Goal: Task Accomplishment & Management: Manage account settings

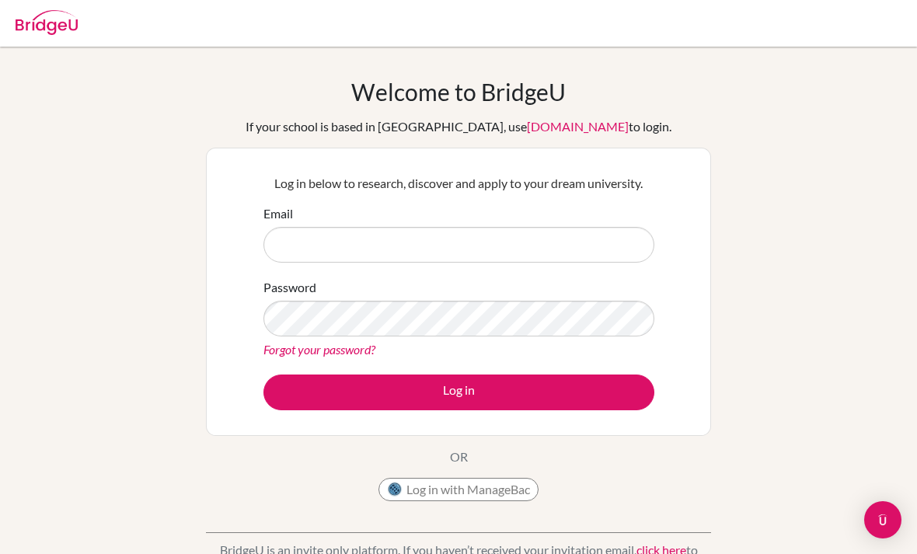
click at [705, 166] on div "Log in below to research, discover and apply to your dream university. Email Pa…" at bounding box center [458, 292] width 505 height 288
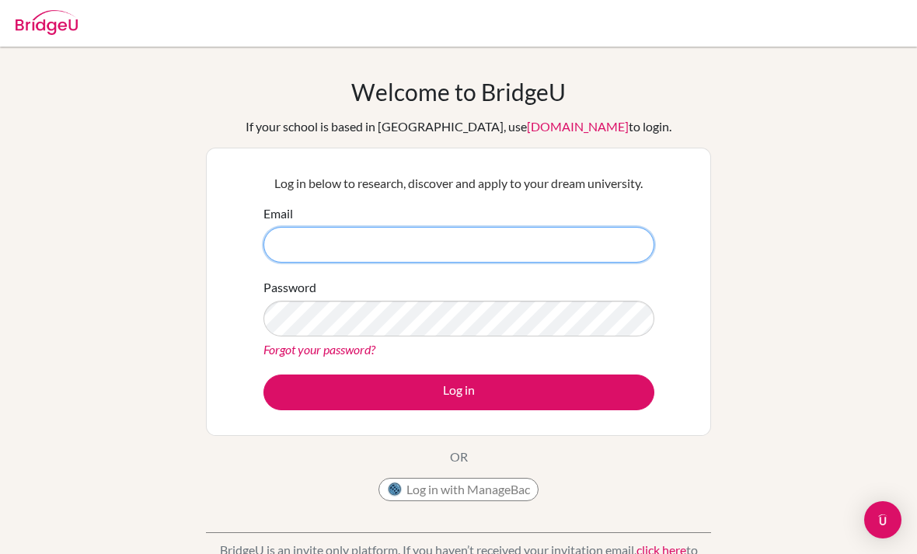
type input "laugh1200"
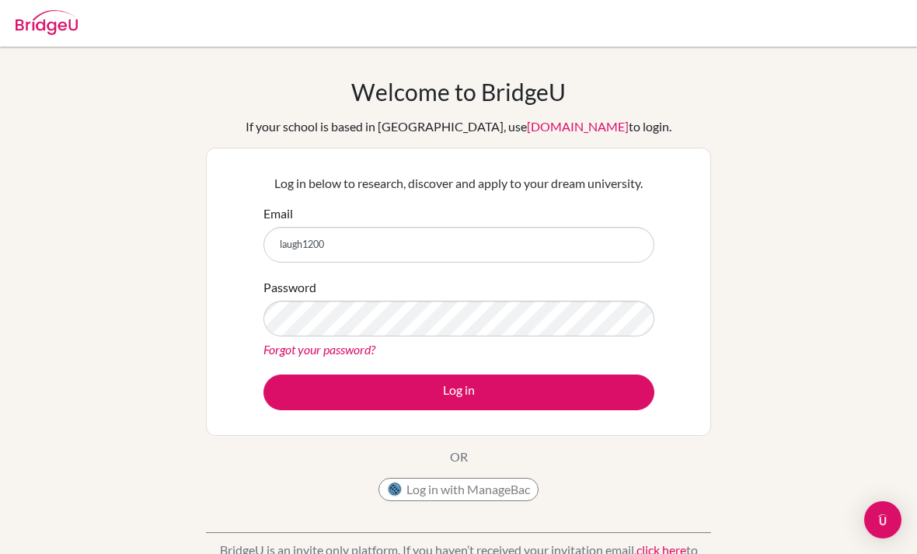
click at [458, 392] on button "Log in" at bounding box center [458, 392] width 391 height 36
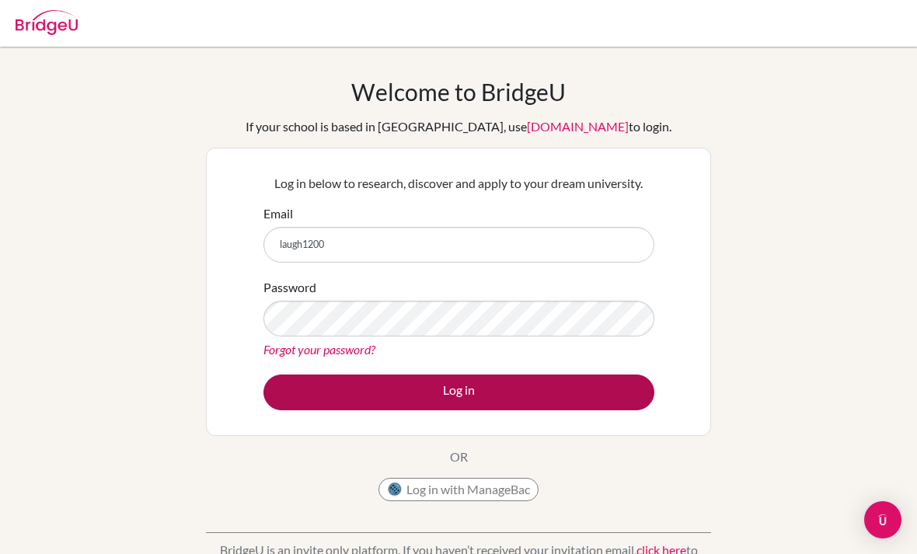
click at [280, 395] on button "Log in" at bounding box center [458, 392] width 391 height 36
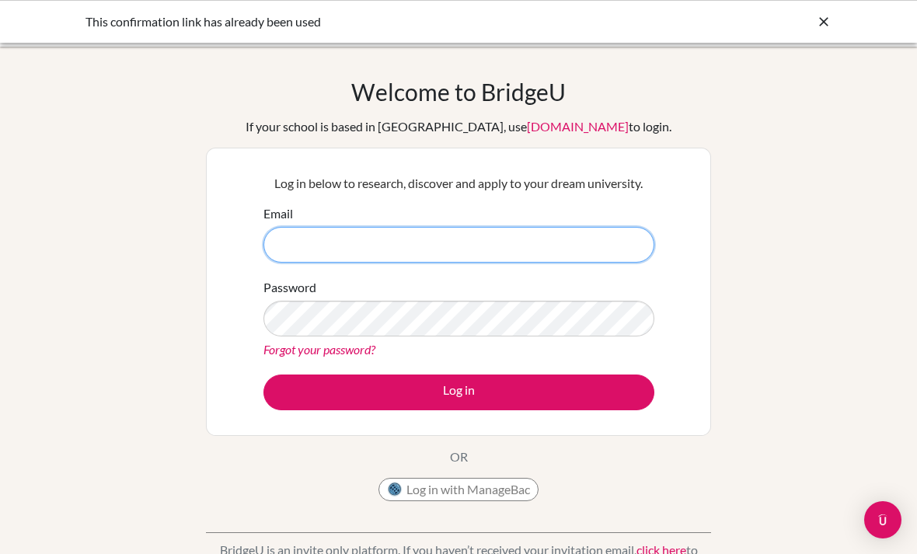
type input "laugh1200"
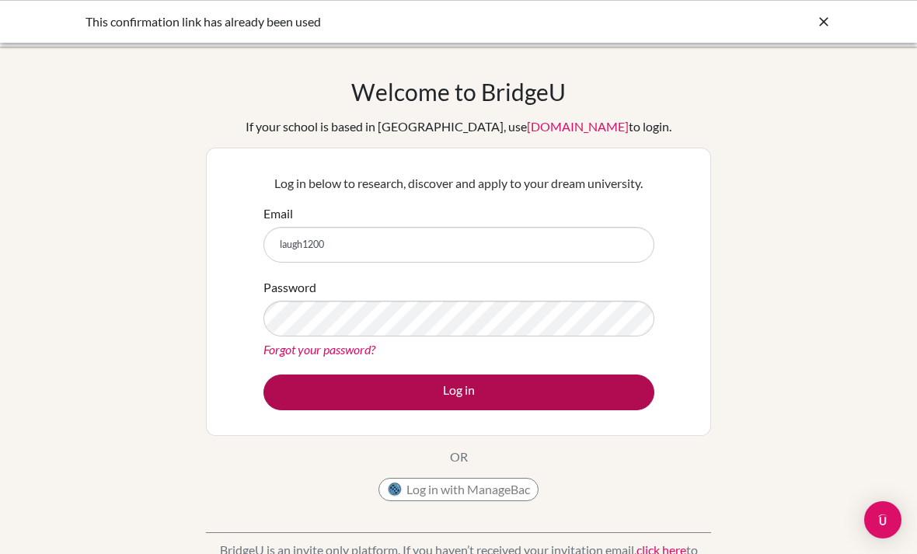
click at [293, 394] on button "Log in" at bounding box center [458, 392] width 391 height 36
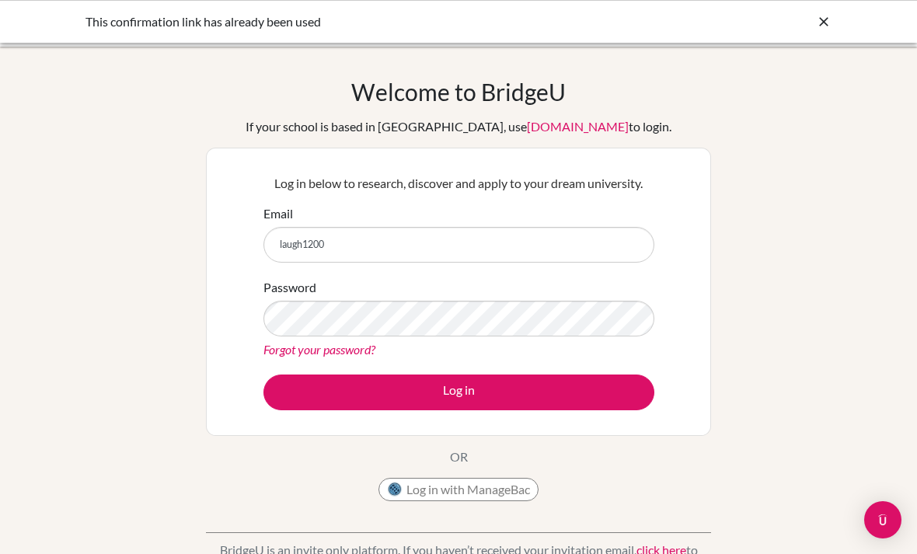
click at [824, 26] on icon at bounding box center [824, 22] width 16 height 16
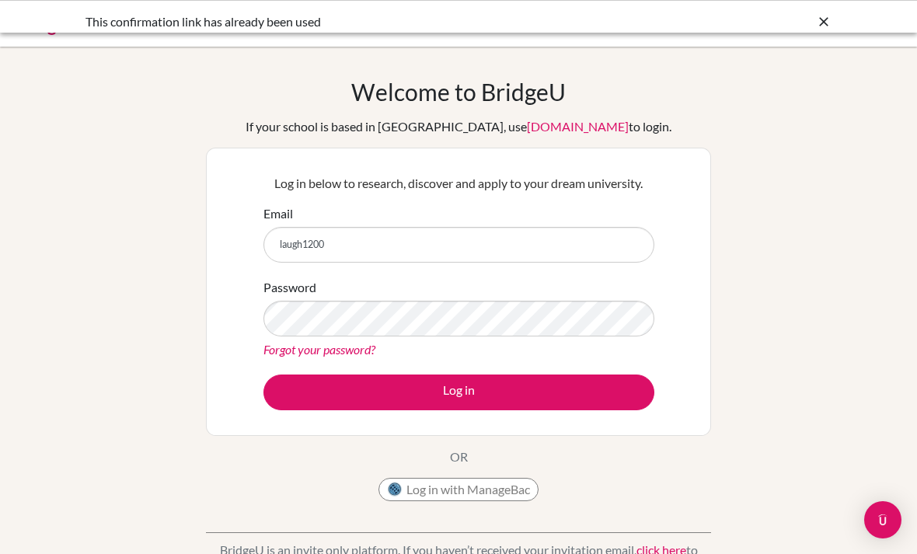
click at [820, 32] on div at bounding box center [458, 23] width 901 height 47
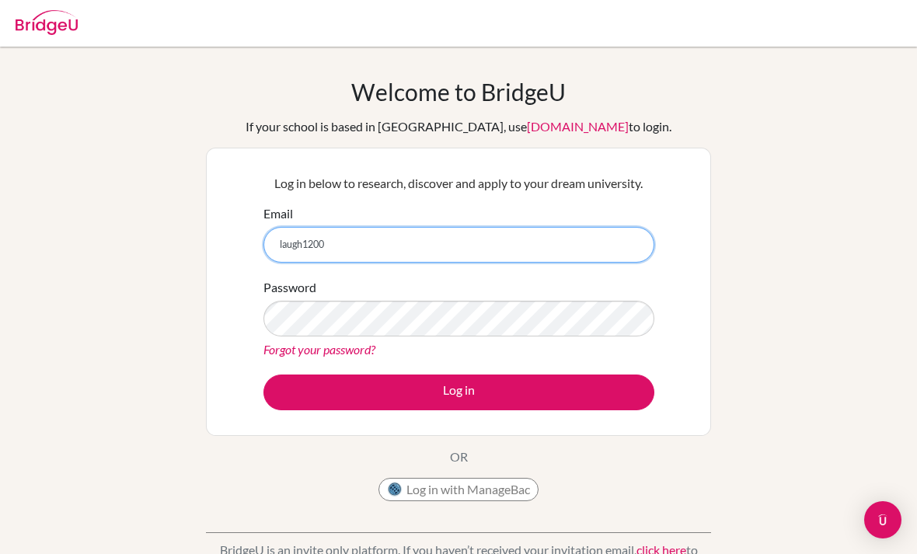
click at [334, 242] on input "laugh1200" at bounding box center [458, 245] width 391 height 36
click at [329, 250] on input "laugh1200" at bounding box center [458, 245] width 391 height 36
click at [305, 249] on input "laugh1200" at bounding box center [458, 245] width 391 height 36
click at [301, 248] on input "laugh1200" at bounding box center [458, 245] width 391 height 36
type input "[EMAIL_ADDRESS][DOMAIN_NAME]"
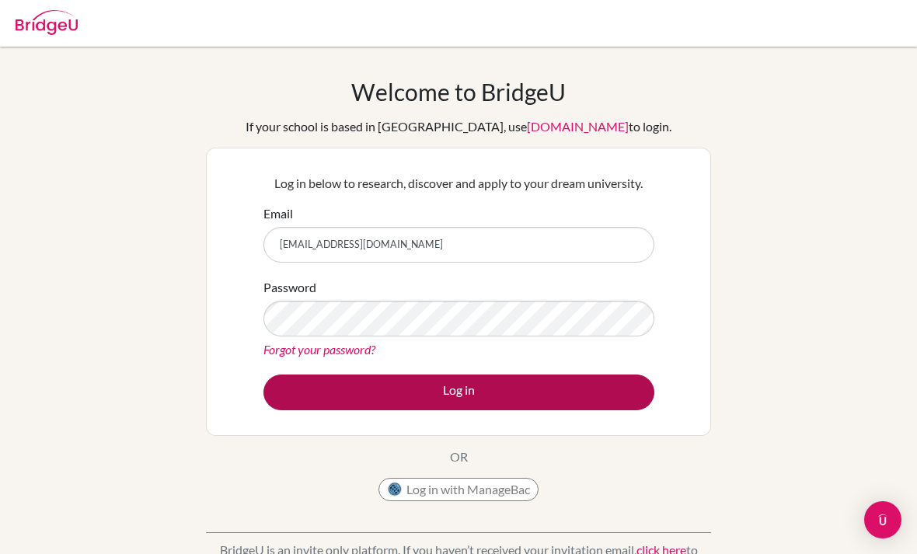
click at [524, 383] on button "Log in" at bounding box center [458, 392] width 391 height 36
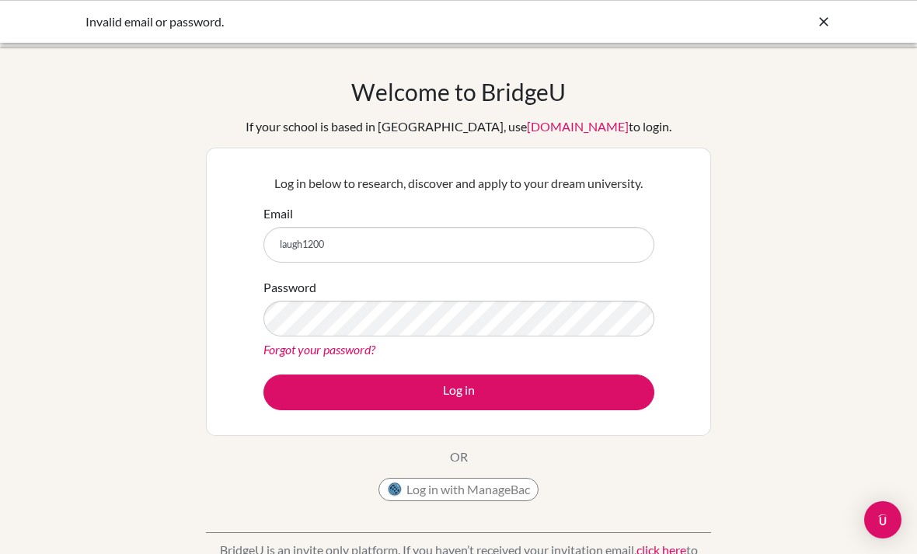
click at [608, 239] on input "laugh1200" at bounding box center [458, 245] width 391 height 36
type input "l"
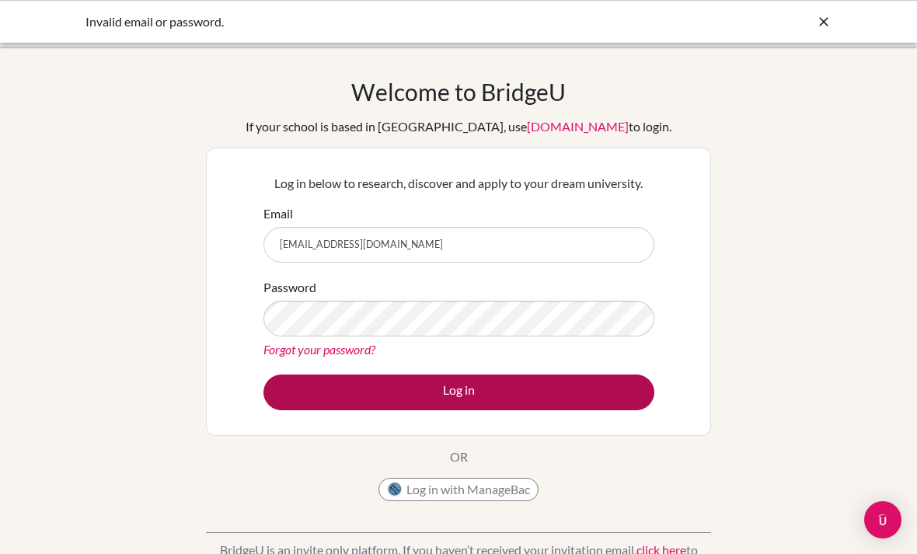
type input "g25t.homma@gmail.com"
click at [556, 385] on button "Log in" at bounding box center [458, 392] width 391 height 36
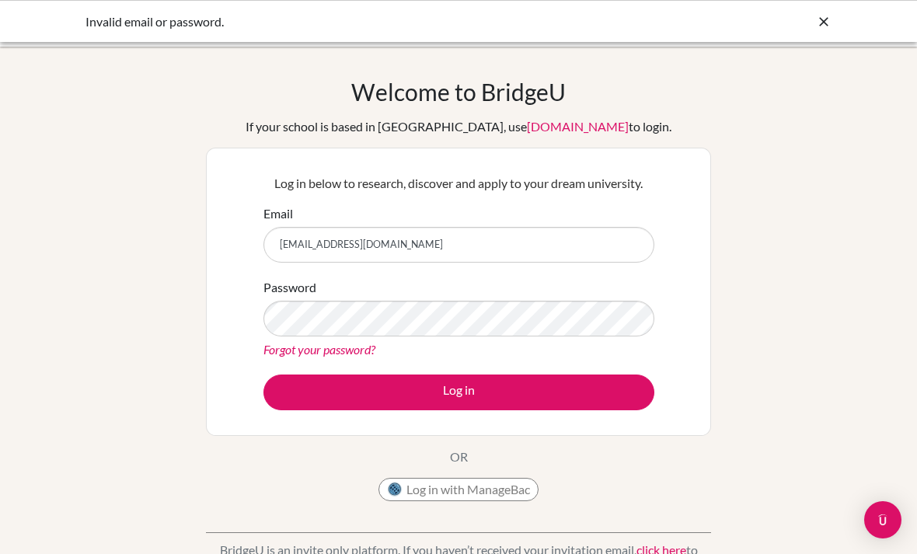
click at [729, 209] on div "Welcome to BridgeU If your school is based in China, use app.bridge-u.com.cn to…" at bounding box center [458, 332] width 917 height 508
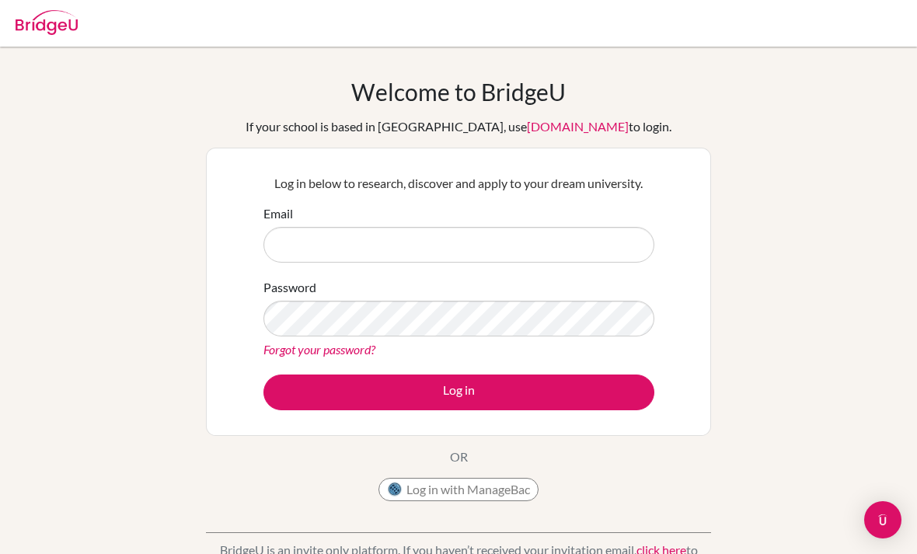
click at [685, 300] on div "Log in below to research, discover and apply to your dream university. Email Pa…" at bounding box center [458, 292] width 505 height 288
click at [395, 348] on div "Forgot your password?" at bounding box center [458, 349] width 391 height 19
click at [357, 366] on form "Email Password Forgot your password? Log in" at bounding box center [458, 307] width 391 height 206
click at [366, 355] on link "Forgot your password?" at bounding box center [319, 349] width 112 height 15
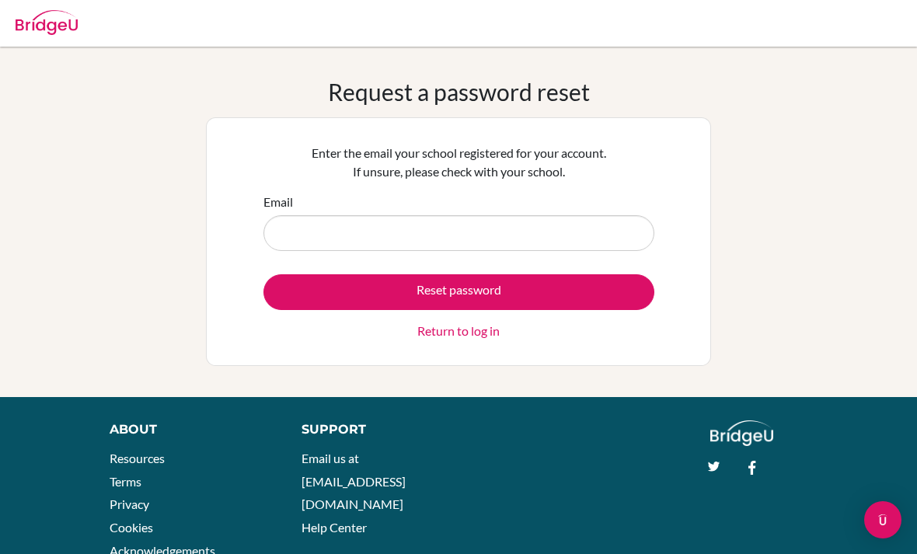
scroll to position [68, 172]
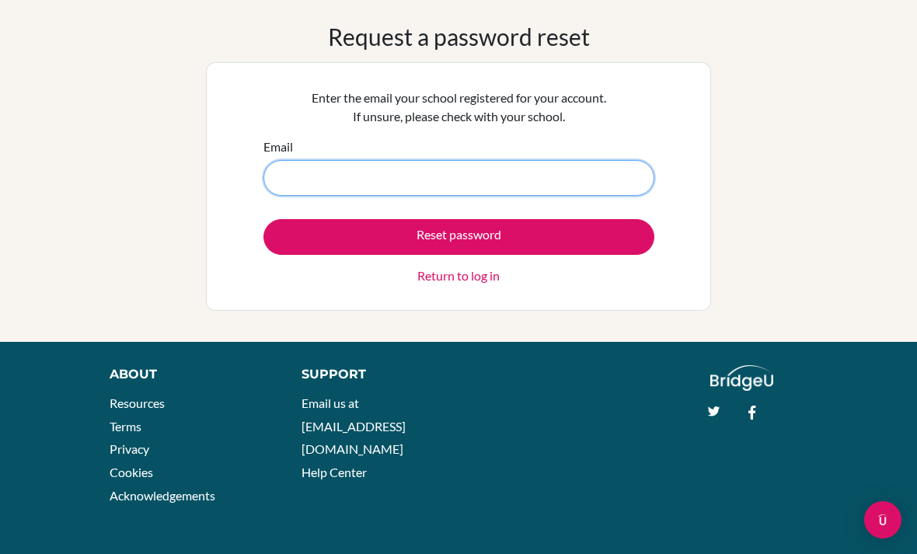
click at [624, 196] on input "Email" at bounding box center [458, 178] width 391 height 36
click at [384, 196] on input "g25t.homma119@" at bounding box center [458, 178] width 391 height 36
click at [409, 196] on input "g25t.homma119@" at bounding box center [458, 178] width 391 height 36
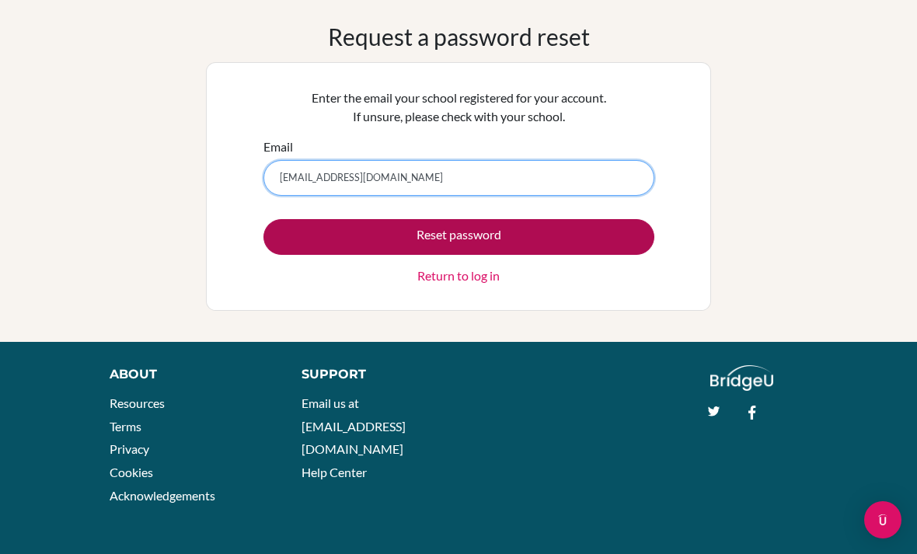
type input "g25t.homma119@gmail.com"
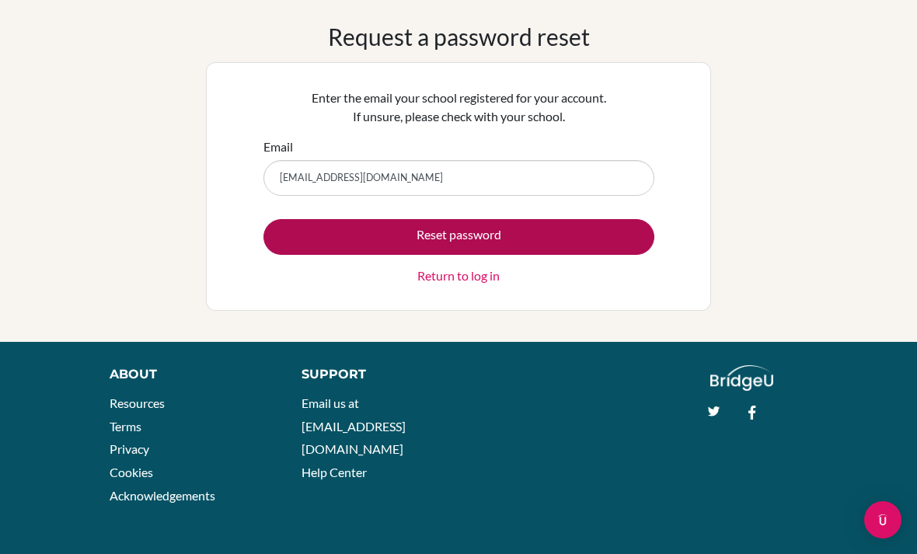
click at [552, 255] on button "Reset password" at bounding box center [458, 237] width 391 height 36
click at [578, 255] on button "Reset password" at bounding box center [458, 237] width 391 height 36
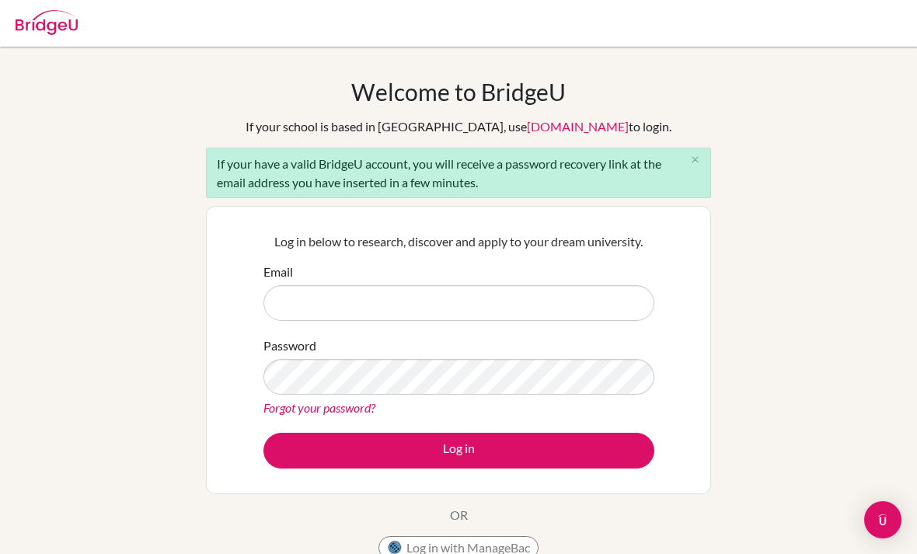
scroll to position [144, 0]
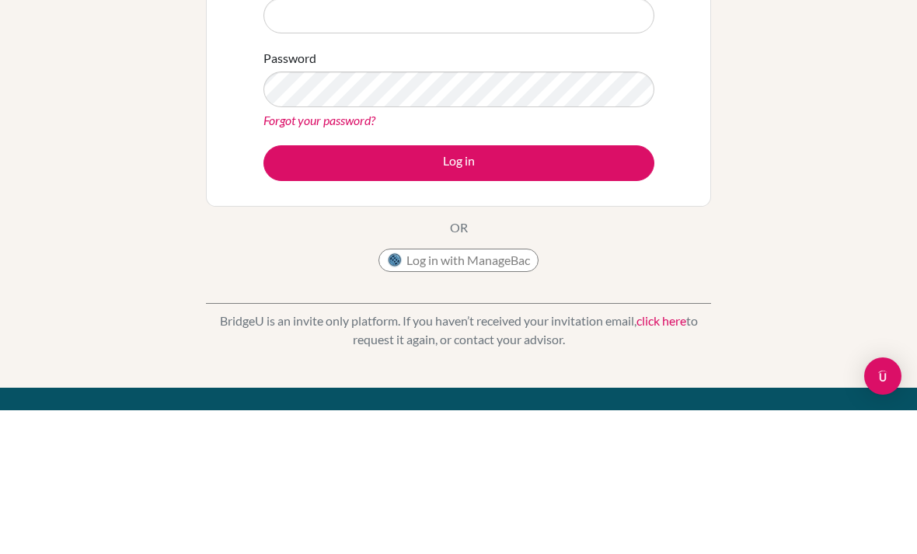
click at [744, 107] on div "Welcome to BridgeU If your school is based in China, use app.bridge-u.com.cn to…" at bounding box center [458, 217] width 917 height 566
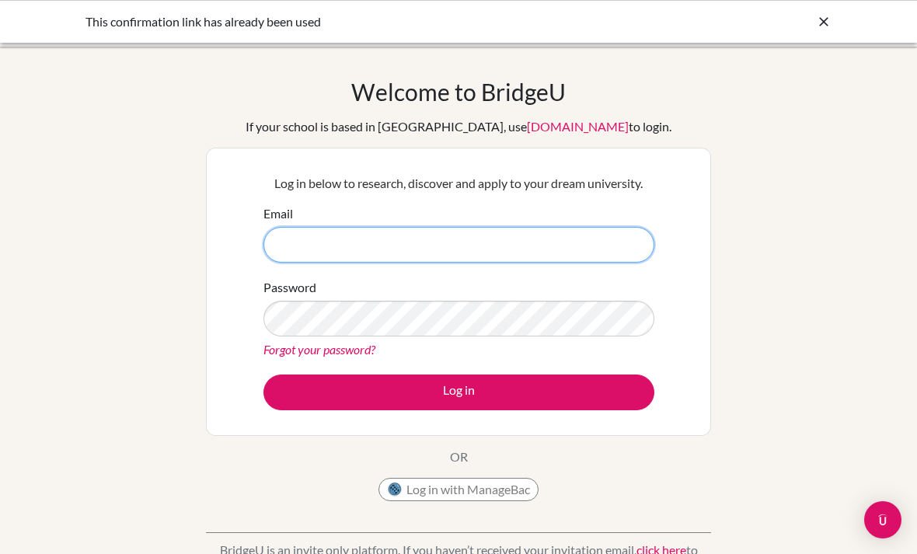
type input "[EMAIL_ADDRESS][DOMAIN_NAME]"
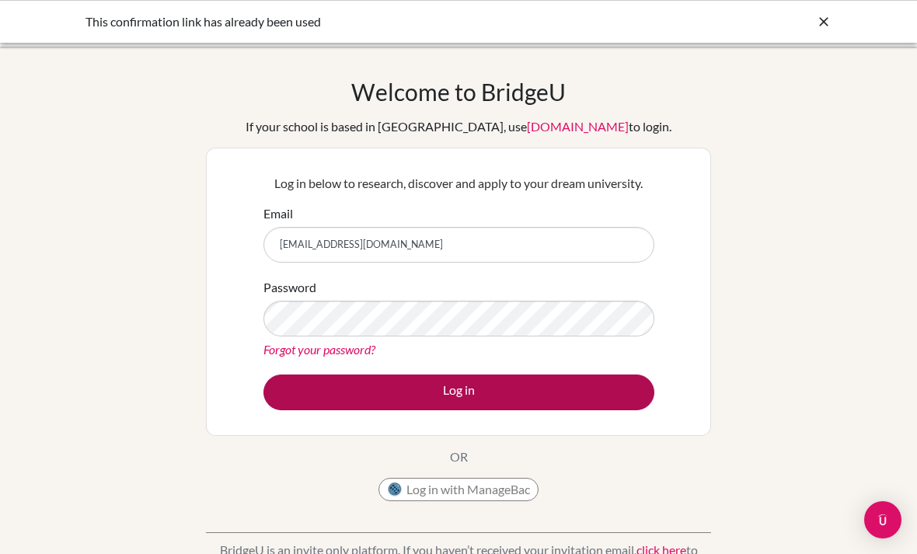
click at [327, 408] on button "Log in" at bounding box center [458, 392] width 391 height 36
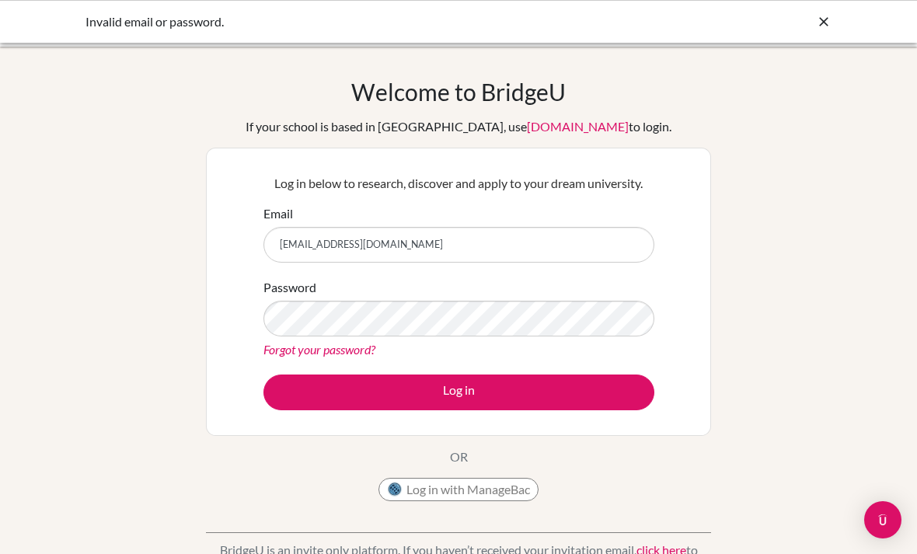
click at [806, 47] on div "Welcome to [GEOGRAPHIC_DATA] If your school is based in [GEOGRAPHIC_DATA], use …" at bounding box center [458, 332] width 917 height 570
click at [890, 518] on img "Open Intercom Messenger" at bounding box center [883, 520] width 20 height 20
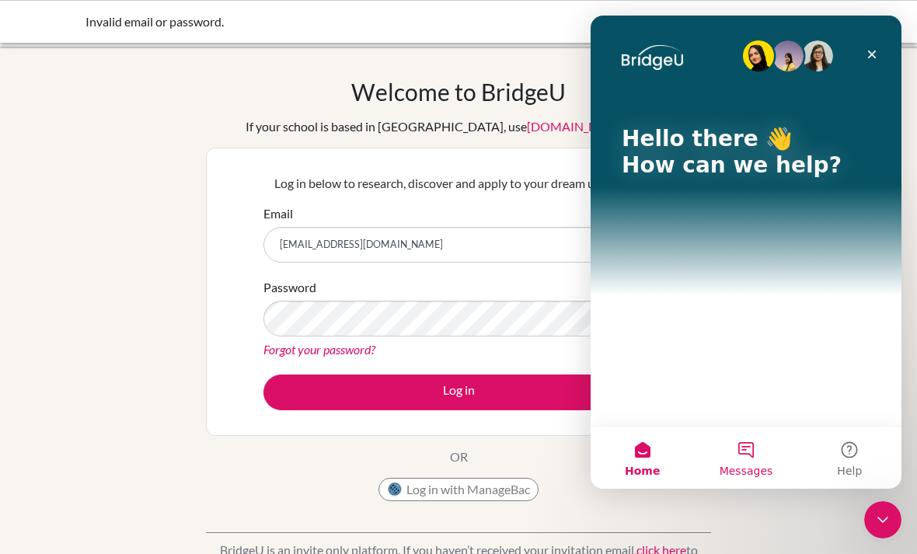
click at [756, 466] on span "Messages" at bounding box center [746, 470] width 54 height 11
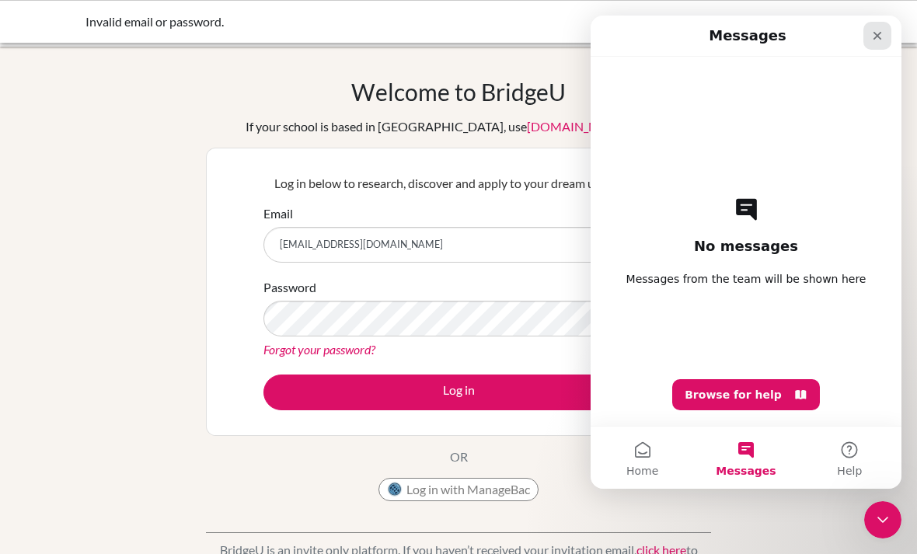
click at [882, 30] on icon "Close" at bounding box center [877, 36] width 12 height 12
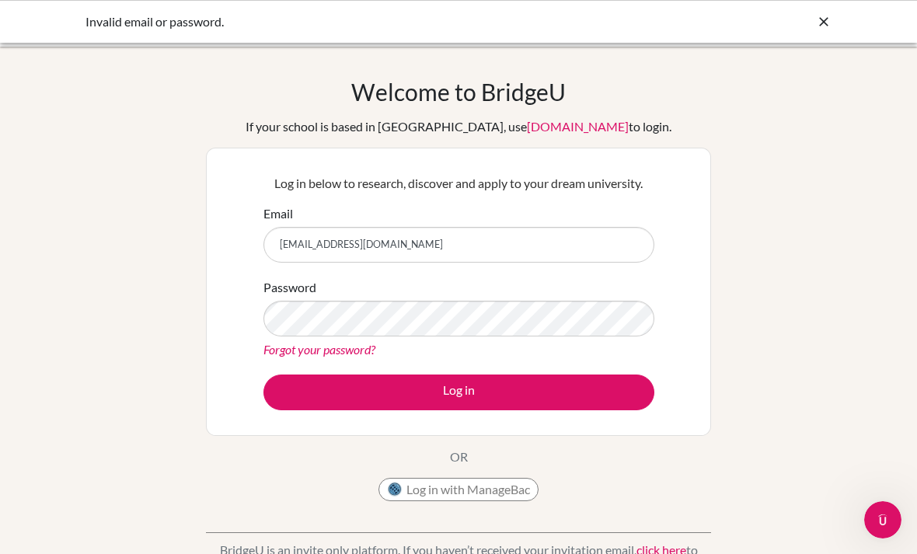
click at [795, 99] on div "Welcome to BridgeU If your school is based in China, use app.bridge-u.com.cn to…" at bounding box center [458, 332] width 917 height 508
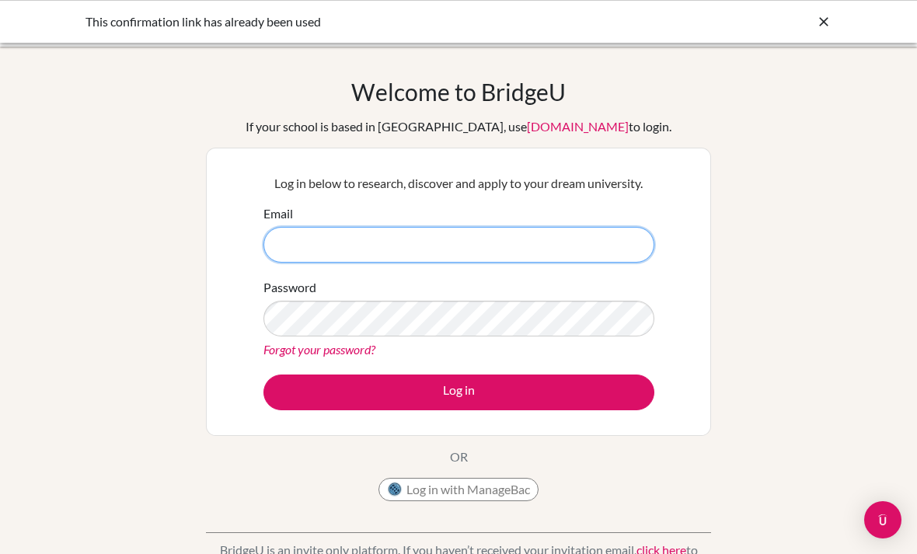
type input "[EMAIL_ADDRESS][DOMAIN_NAME]"
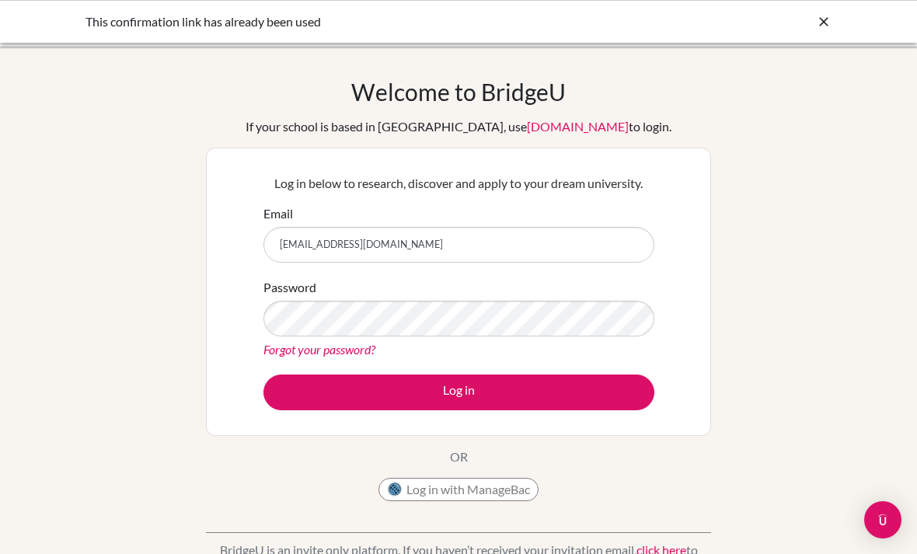
click at [458, 392] on button "Log in" at bounding box center [458, 392] width 391 height 36
click at [718, 301] on div "Welcome to [GEOGRAPHIC_DATA] If your school is based in [GEOGRAPHIC_DATA], use …" at bounding box center [458, 332] width 917 height 508
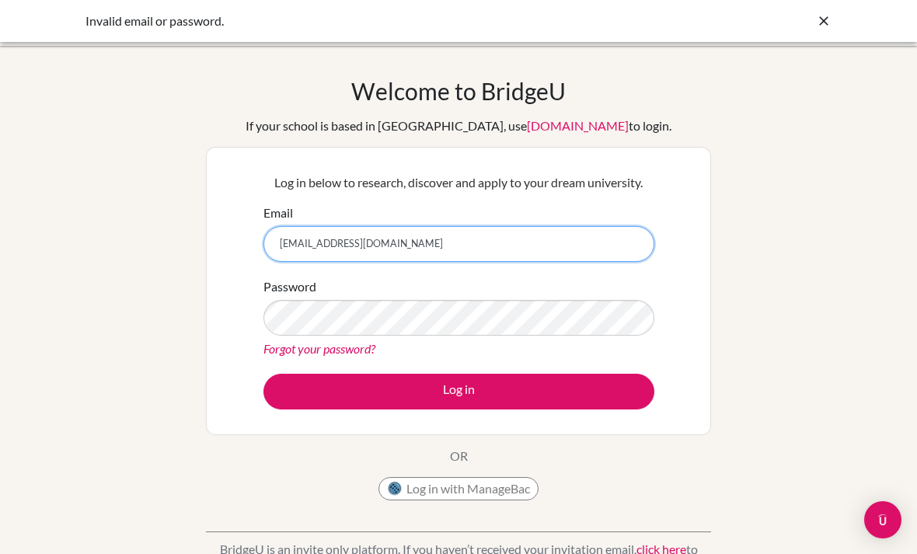
click at [541, 228] on input "[EMAIL_ADDRESS][DOMAIN_NAME]" at bounding box center [458, 244] width 391 height 36
click at [527, 227] on input "[EMAIL_ADDRESS][DOMAIN_NAME]" at bounding box center [458, 244] width 391 height 36
click at [521, 231] on input "[EMAIL_ADDRESS][DOMAIN_NAME]" at bounding box center [458, 244] width 391 height 36
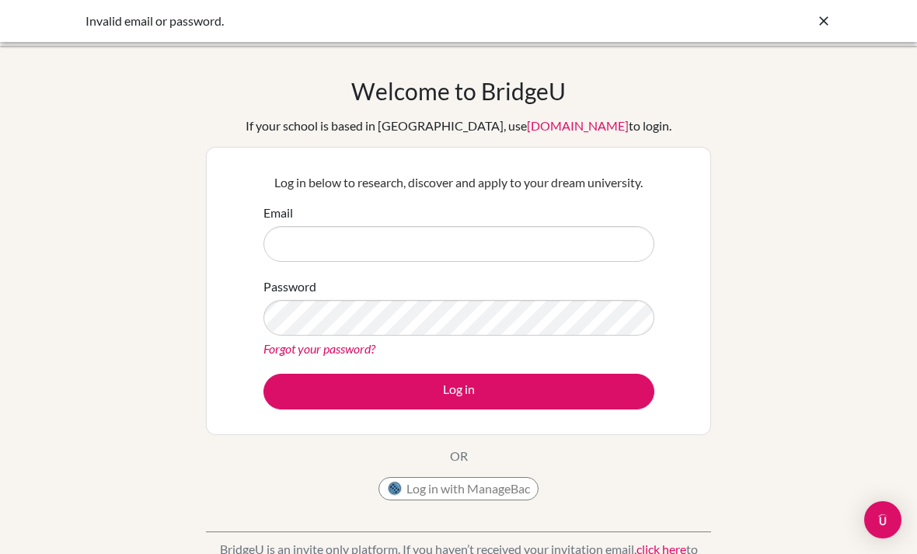
click at [769, 149] on div "Welcome to BridgeU If your school is based in China, use app.bridge-u.com.cn to…" at bounding box center [458, 331] width 917 height 508
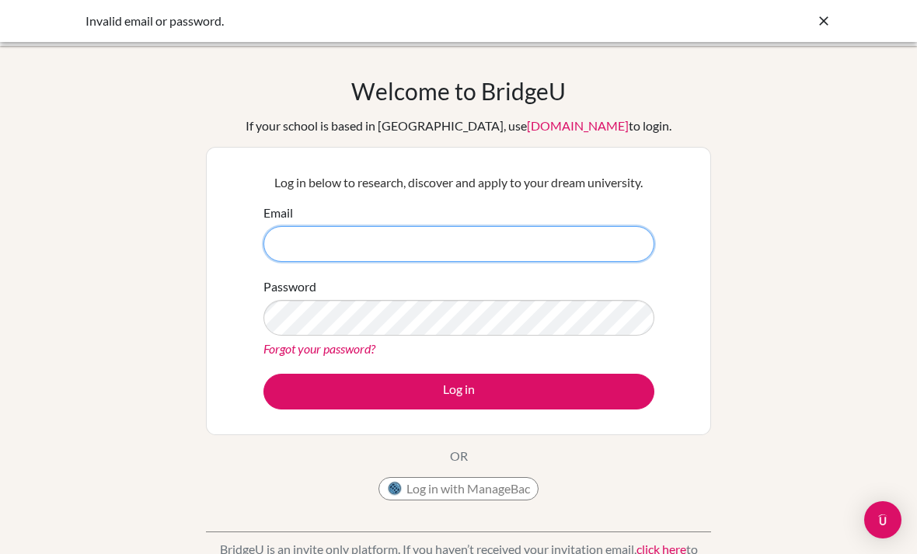
click at [570, 249] on input "Email" at bounding box center [458, 244] width 391 height 36
click at [611, 236] on input "Email" at bounding box center [458, 244] width 391 height 36
click at [608, 244] on input "Email" at bounding box center [458, 244] width 391 height 36
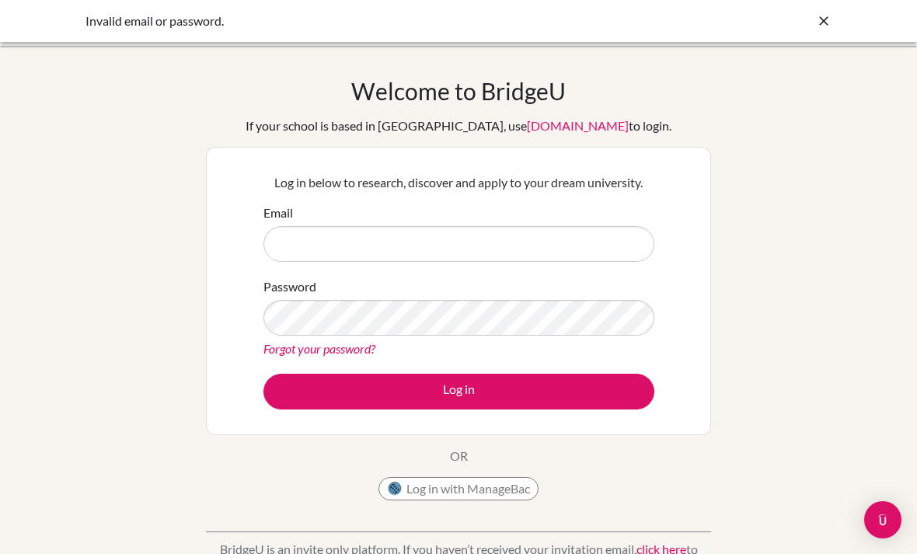
click at [685, 100] on div "Welcome to BridgeU If your school is based in China, use app.bridge-u.com.cn to…" at bounding box center [458, 292] width 505 height 431
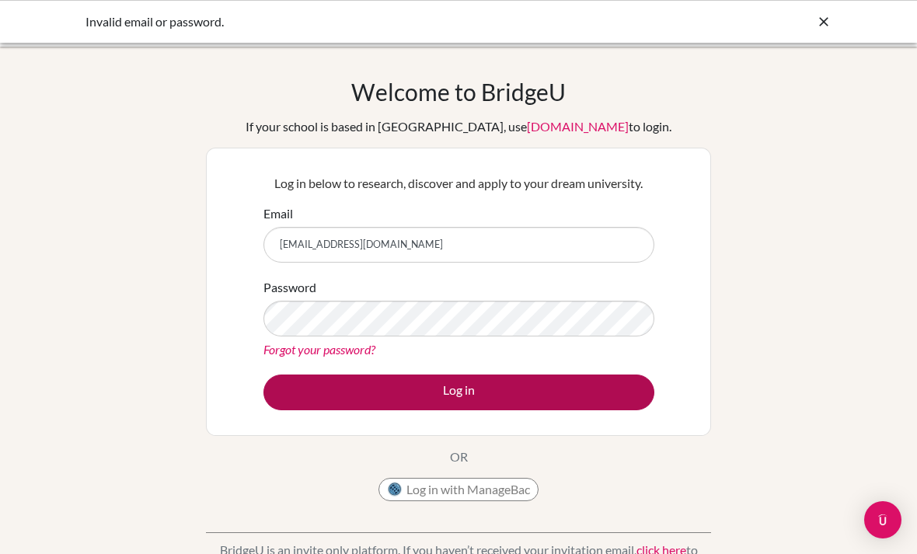
click at [338, 404] on button "Log in" at bounding box center [458, 392] width 391 height 36
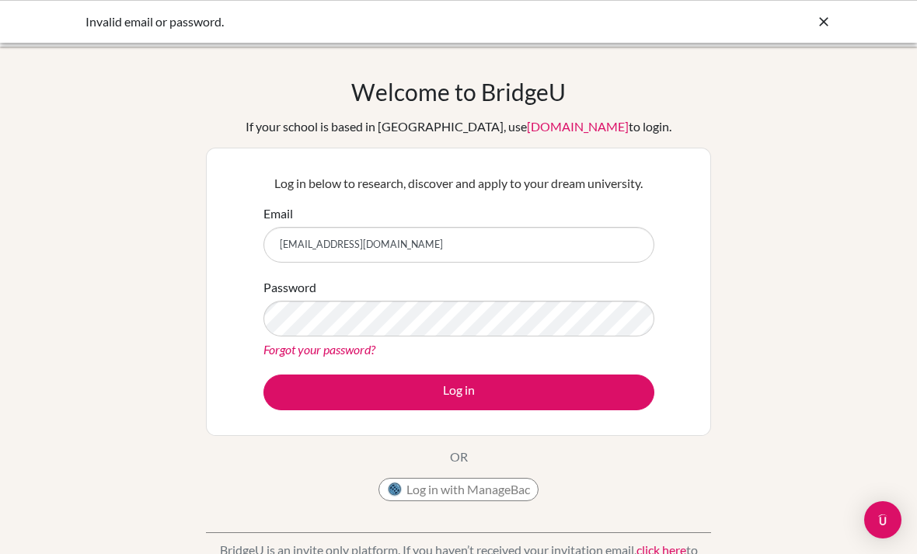
click at [757, 199] on div "Welcome to [GEOGRAPHIC_DATA] If your school is based in [GEOGRAPHIC_DATA], use …" at bounding box center [458, 332] width 917 height 508
click at [823, 140] on div "Welcome to [GEOGRAPHIC_DATA] If your school is based in [GEOGRAPHIC_DATA], use …" at bounding box center [458, 332] width 917 height 508
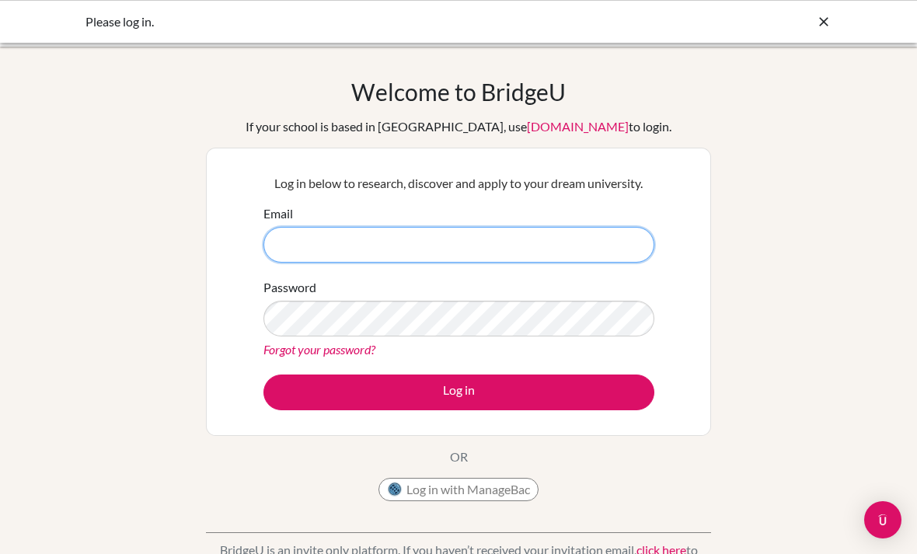
click at [308, 232] on input "Email" at bounding box center [458, 245] width 391 height 36
type input "laugh.gensin@gmail.com"
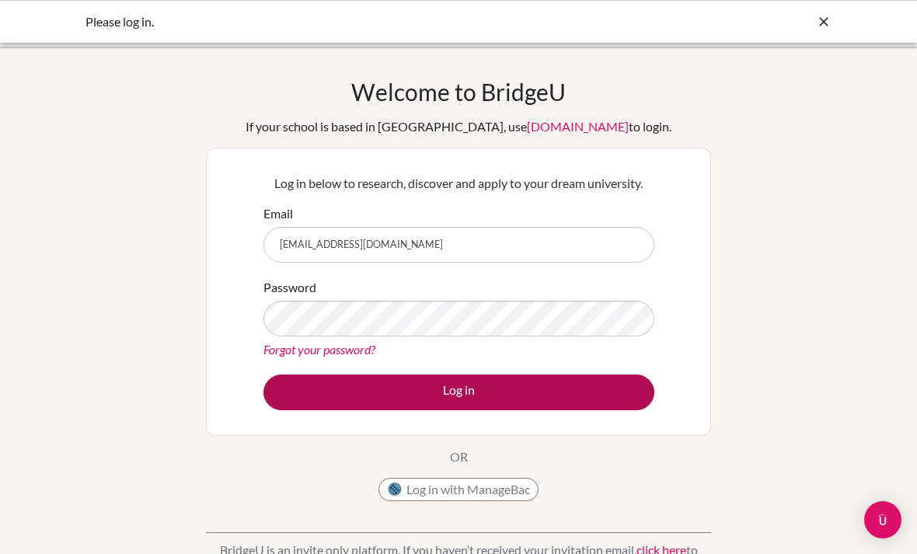
click at [545, 409] on button "Log in" at bounding box center [458, 392] width 391 height 36
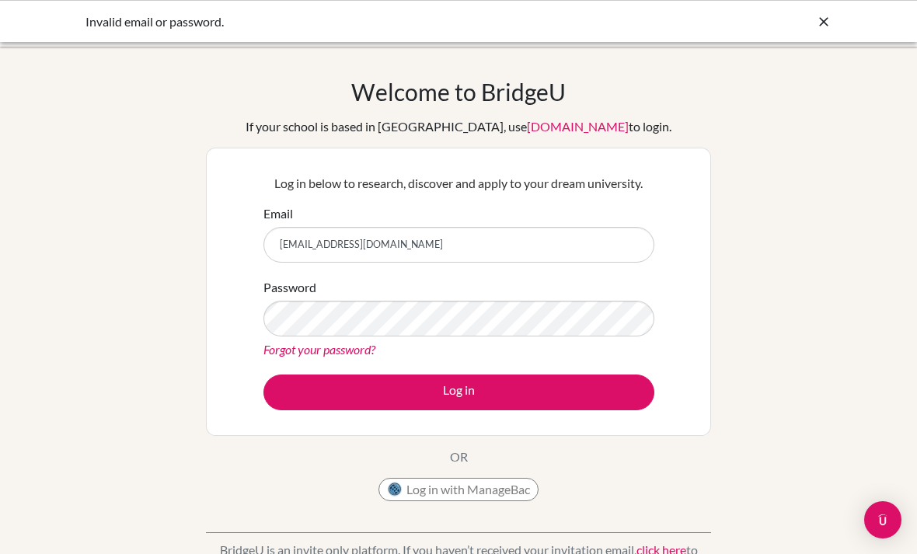
click at [735, 270] on div "Welcome to BridgeU If your school is based in China, use app.bridge-u.com.cn to…" at bounding box center [458, 332] width 917 height 508
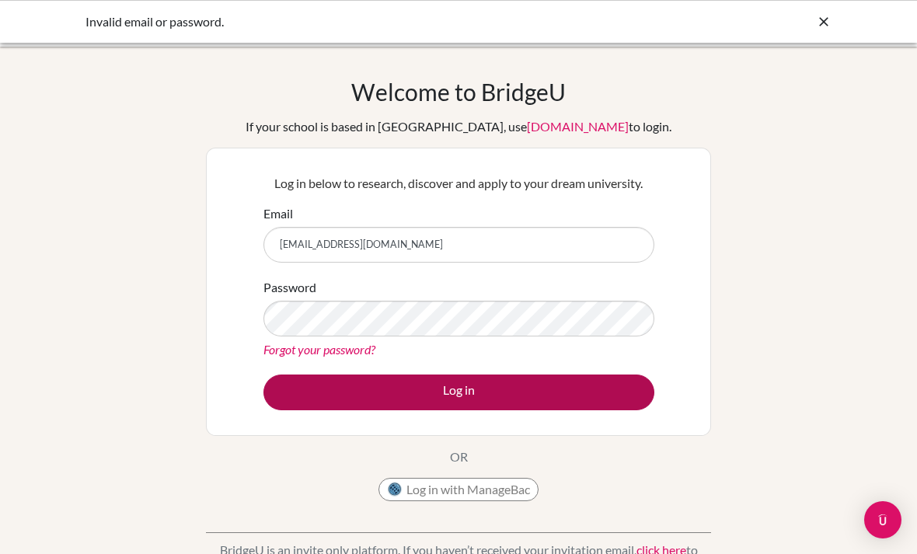
click at [570, 399] on button "Log in" at bounding box center [458, 392] width 391 height 36
click at [559, 396] on button "Log in" at bounding box center [458, 392] width 391 height 36
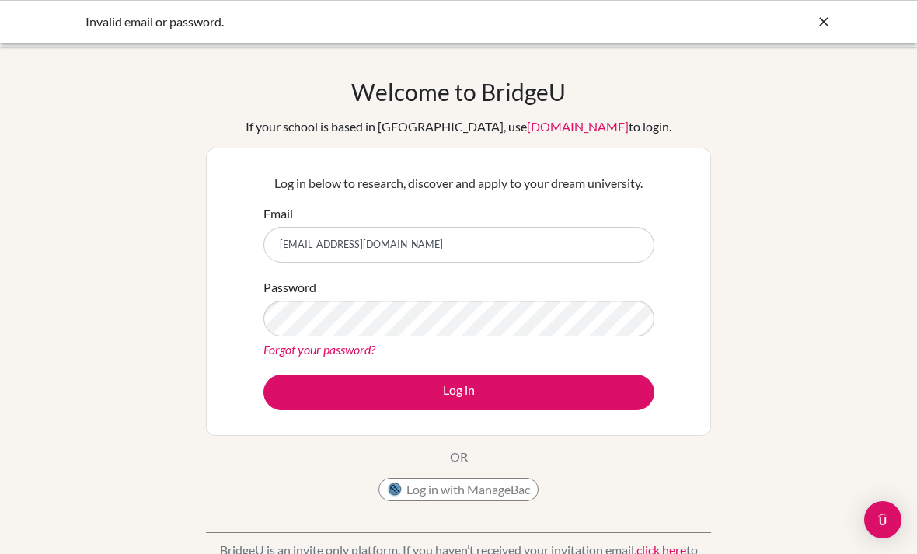
click at [584, 294] on div "Password Forgot your password?" at bounding box center [458, 318] width 391 height 81
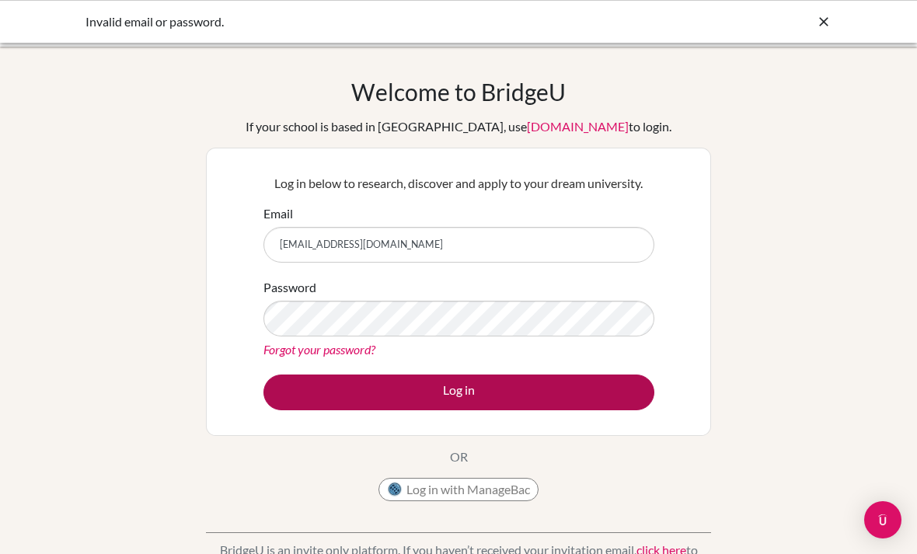
click at [513, 395] on button "Log in" at bounding box center [458, 392] width 391 height 36
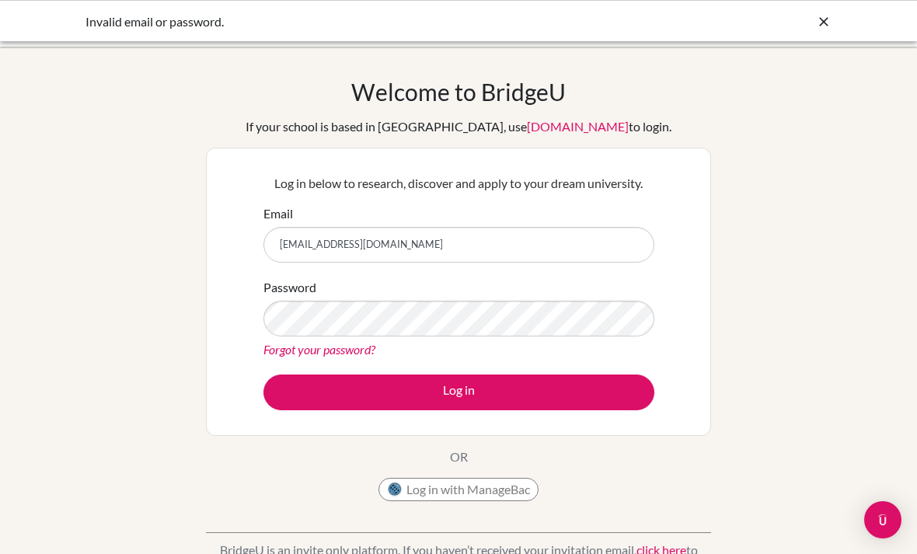
click at [747, 248] on div "Welcome to [GEOGRAPHIC_DATA] If your school is based in [GEOGRAPHIC_DATA], use …" at bounding box center [458, 332] width 917 height 508
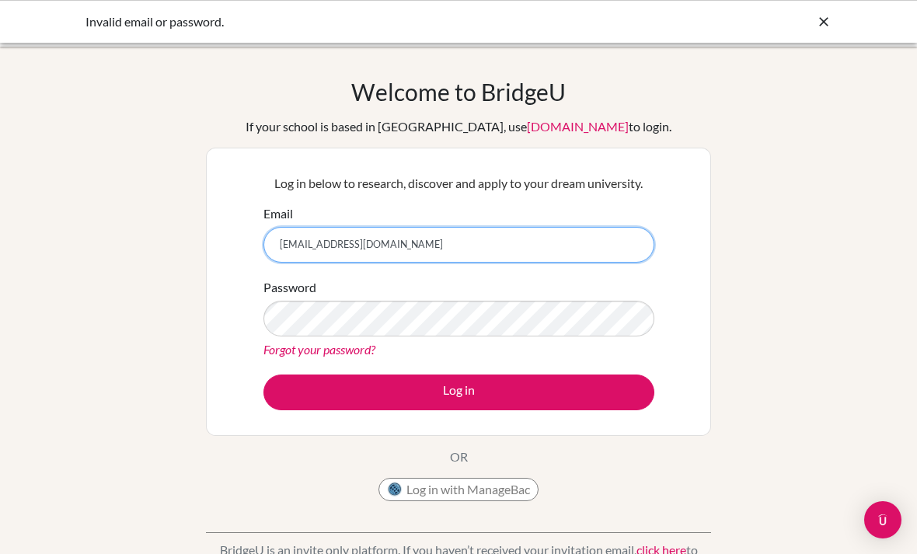
click at [518, 242] on input "[EMAIL_ADDRESS][DOMAIN_NAME]" at bounding box center [458, 245] width 391 height 36
click at [519, 253] on input "[EMAIL_ADDRESS][DOMAIN_NAME]" at bounding box center [458, 245] width 391 height 36
click at [524, 245] on input "[EMAIL_ADDRESS][DOMAIN_NAME]" at bounding box center [458, 245] width 391 height 36
type input "l"
type input "[EMAIL_ADDRESS][DOMAIN_NAME]"
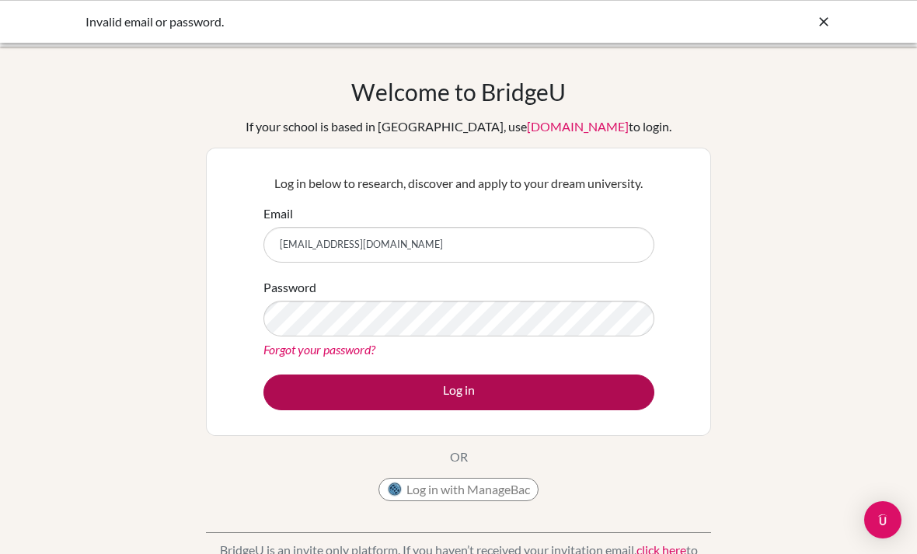
click at [584, 399] on button "Log in" at bounding box center [458, 392] width 391 height 36
click at [563, 381] on button "Log in" at bounding box center [458, 392] width 391 height 36
click at [577, 392] on button "Log in" at bounding box center [458, 392] width 391 height 36
click at [615, 402] on button "Log in" at bounding box center [458, 392] width 391 height 36
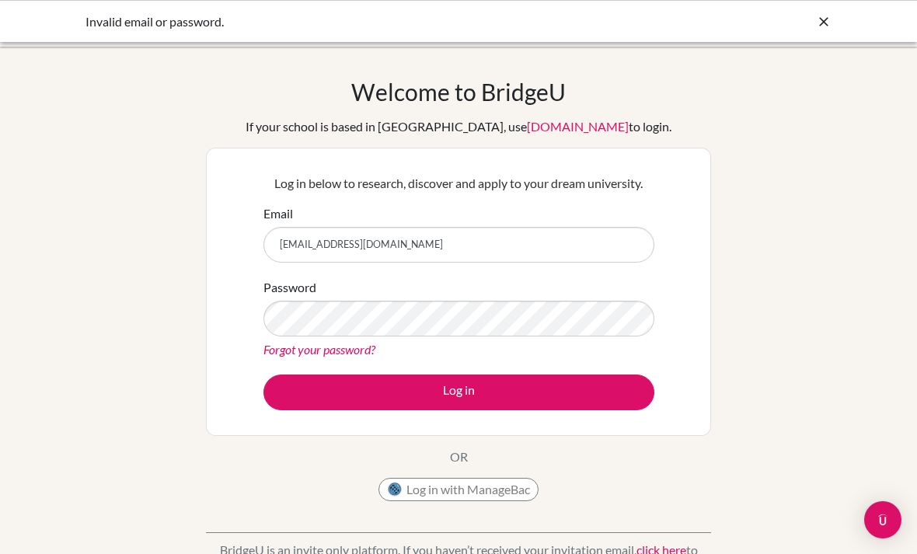
click at [601, 80] on div "Welcome to [GEOGRAPHIC_DATA] If your school is based in [GEOGRAPHIC_DATA], use …" at bounding box center [458, 293] width 505 height 431
click at [831, 16] on icon at bounding box center [824, 22] width 16 height 16
click at [826, 24] on icon at bounding box center [824, 22] width 16 height 16
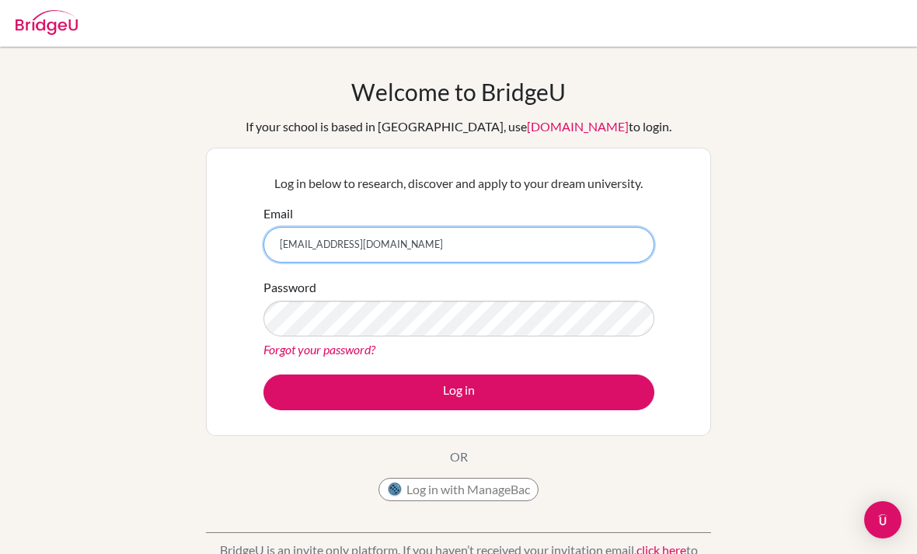
click at [538, 229] on input "g25t.homma199@gmail.com" at bounding box center [458, 245] width 391 height 36
click at [507, 230] on input "g25t.homma199@gmail.com" at bounding box center [458, 245] width 391 height 36
click at [503, 239] on input "g25t.homma199@gmail.com" at bounding box center [458, 245] width 391 height 36
click at [503, 235] on input "g25t.homma199@gmail.com" at bounding box center [458, 245] width 391 height 36
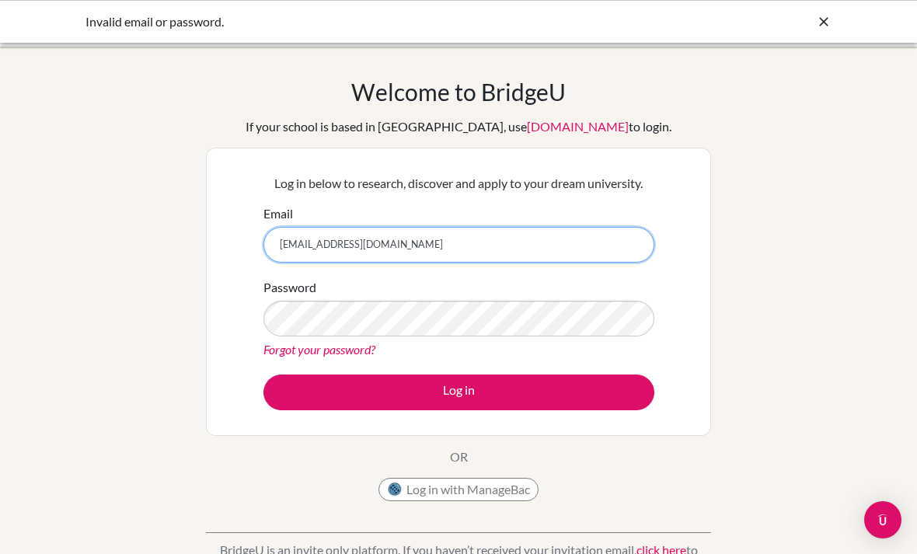
type input "[EMAIL_ADDRESS][DOMAIN_NAME]"
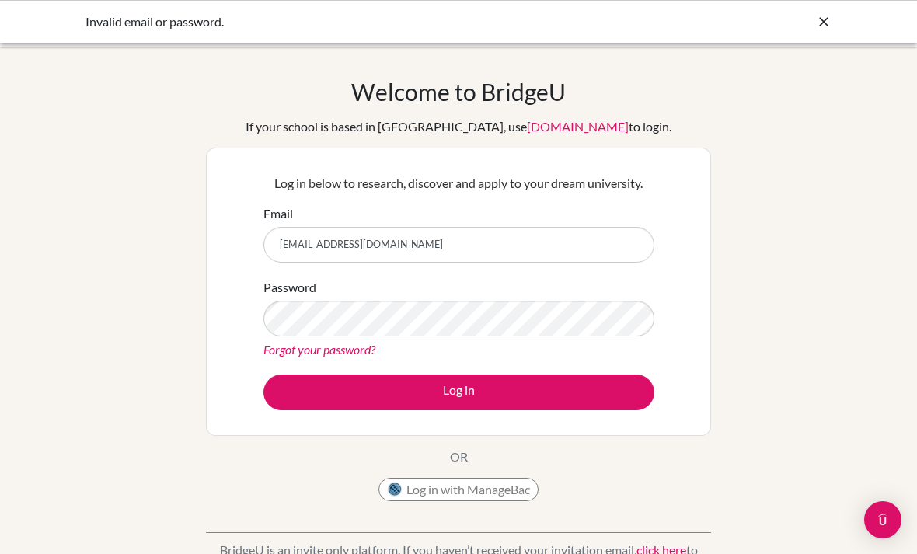
click at [458, 392] on button "Log in" at bounding box center [458, 392] width 391 height 36
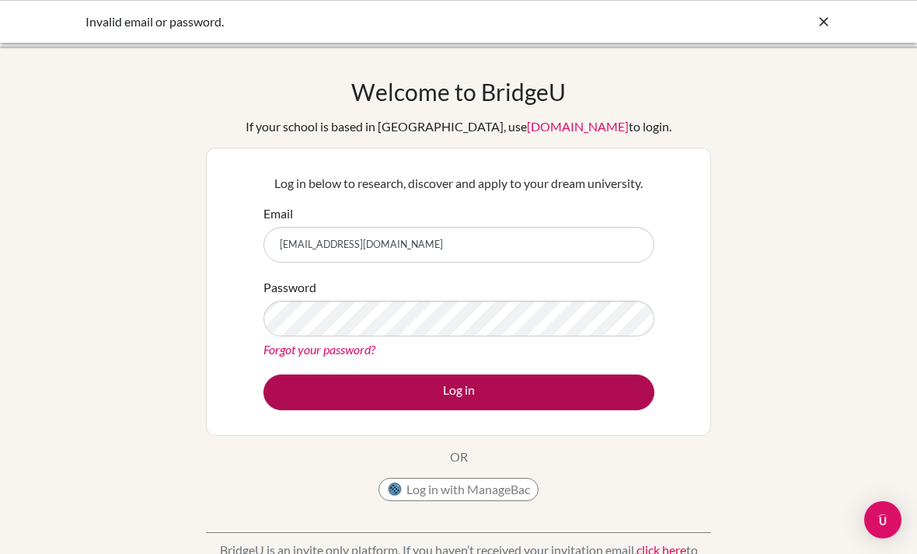
click at [570, 380] on button "Log in" at bounding box center [458, 392] width 391 height 36
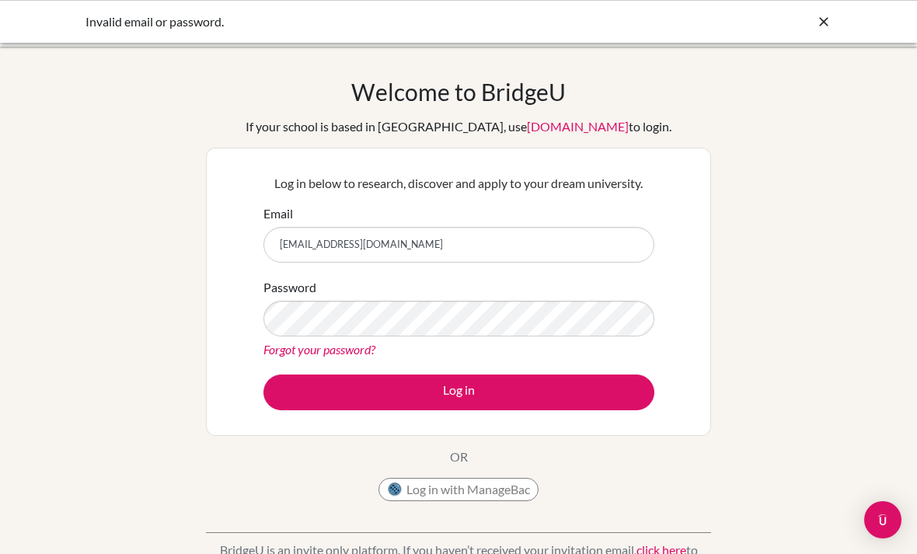
click at [652, 241] on input "[EMAIL_ADDRESS][DOMAIN_NAME]" at bounding box center [458, 245] width 391 height 36
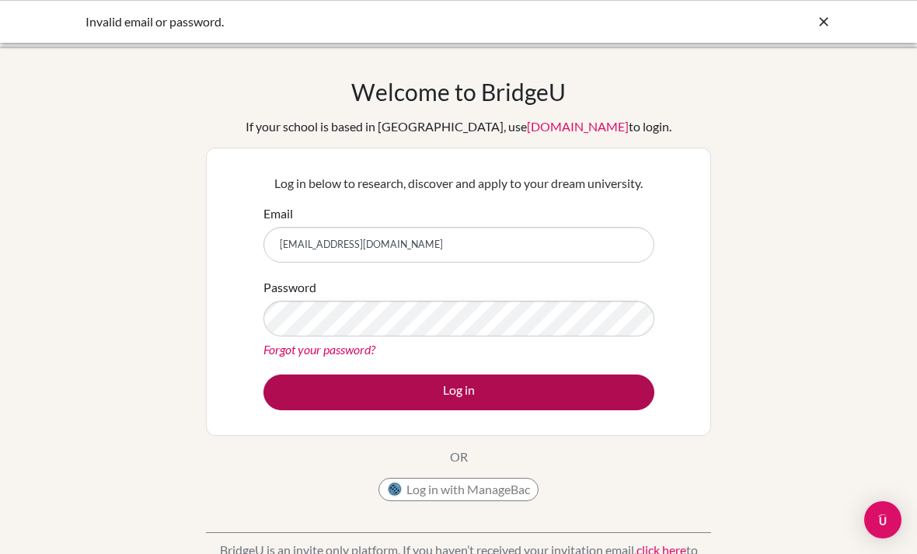
click at [556, 396] on button "Log in" at bounding box center [458, 392] width 391 height 36
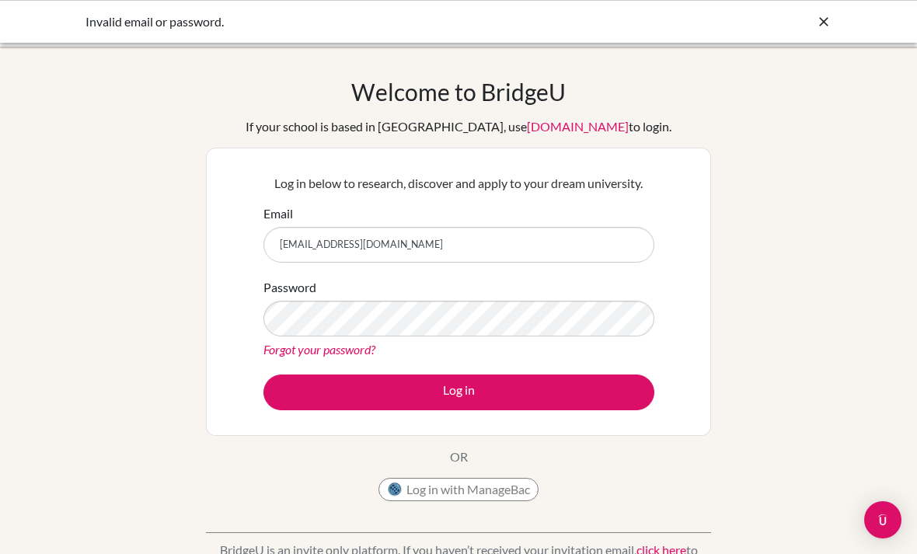
click at [816, 35] on div "Invalid email or password." at bounding box center [458, 21] width 917 height 43
click at [822, 30] on div at bounding box center [824, 21] width 16 height 19
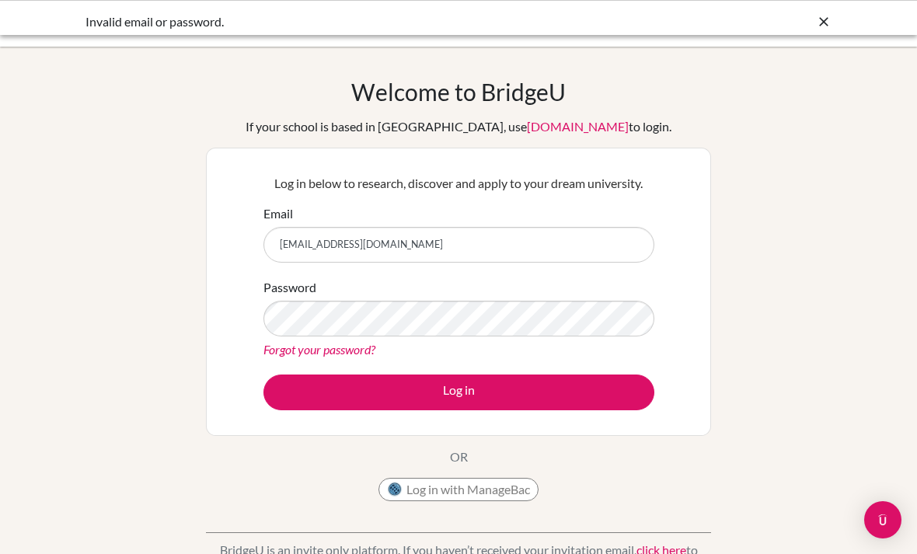
click at [825, 19] on div at bounding box center [458, 23] width 901 height 47
